Goal: Browse casually

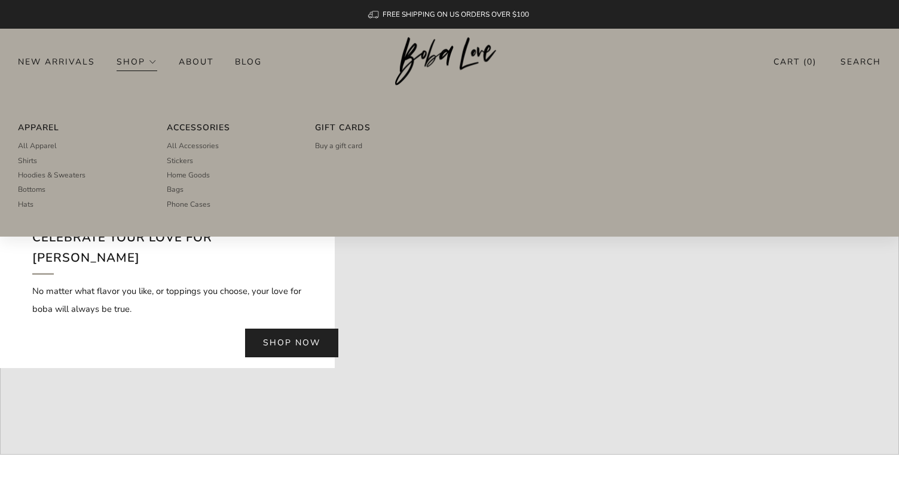
click at [146, 62] on link "Shop" at bounding box center [137, 61] width 41 height 19
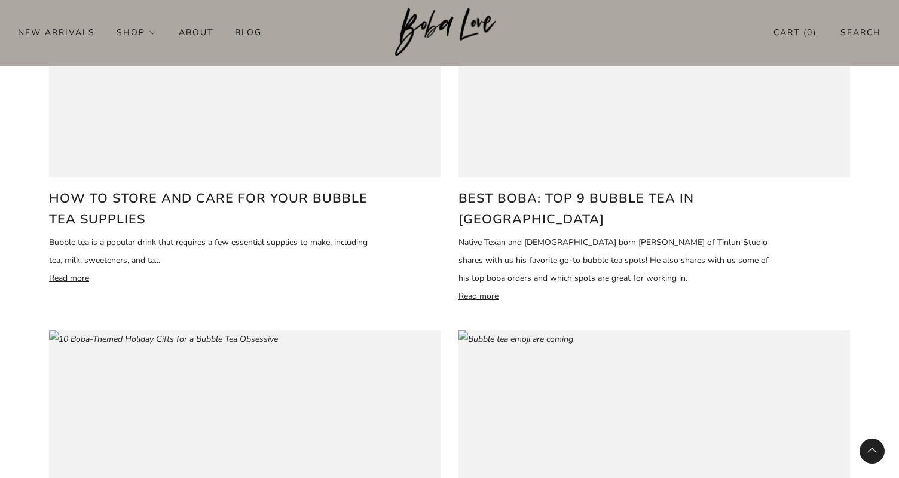
scroll to position [1131, 0]
